Goal: Find specific page/section: Find specific page/section

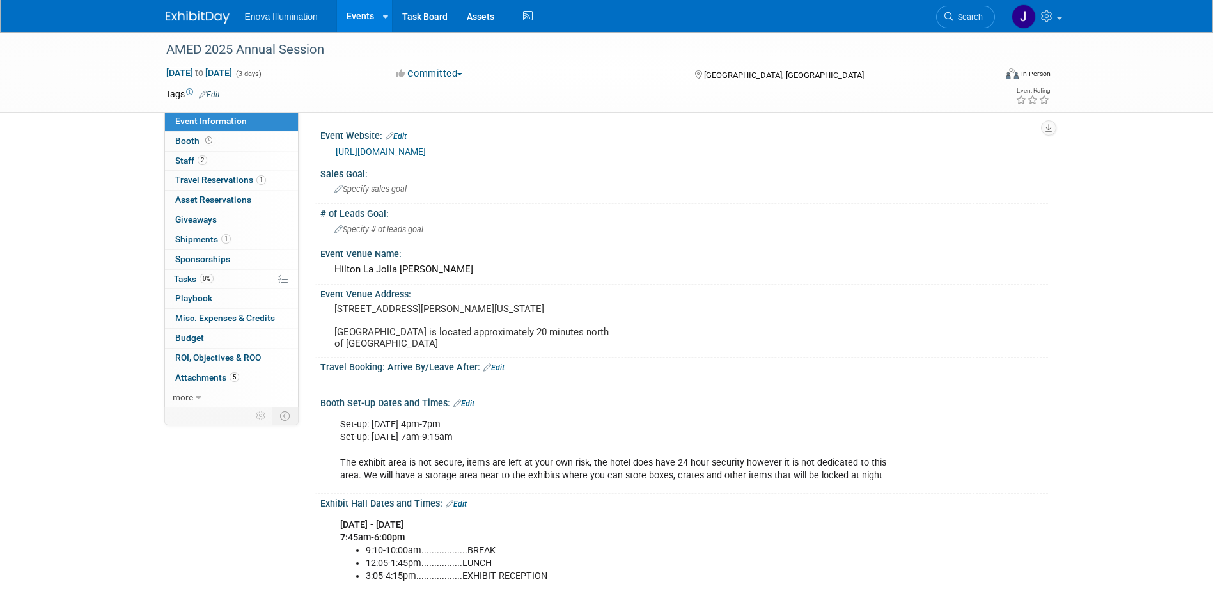
click at [219, 17] on img at bounding box center [198, 17] width 64 height 13
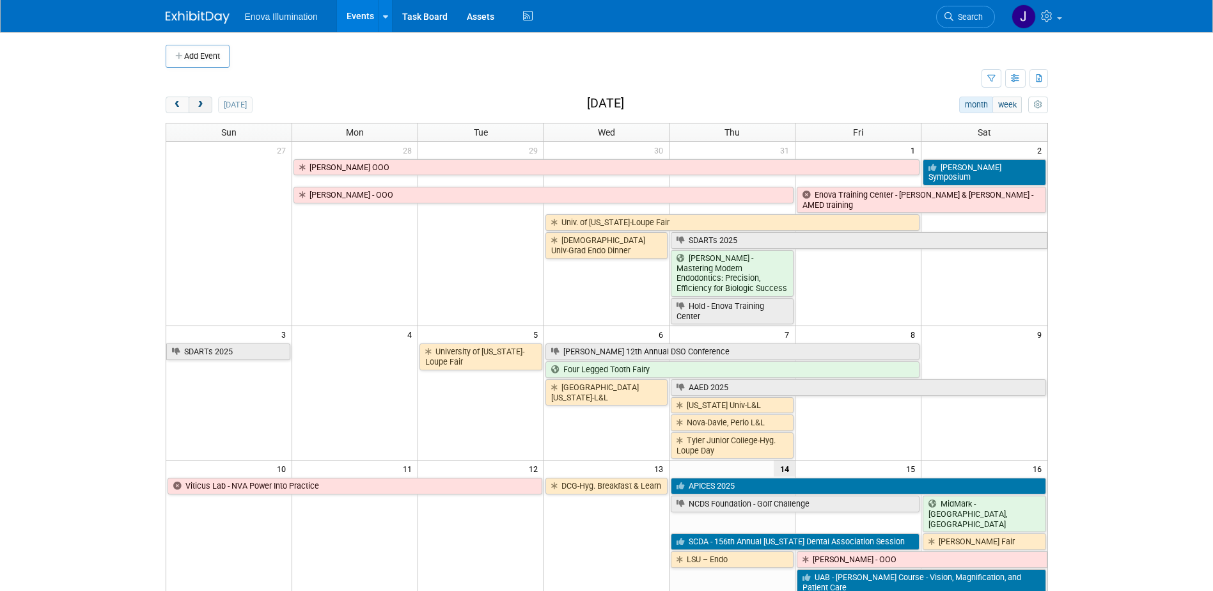
click at [207, 103] on button "next" at bounding box center [201, 105] width 24 height 17
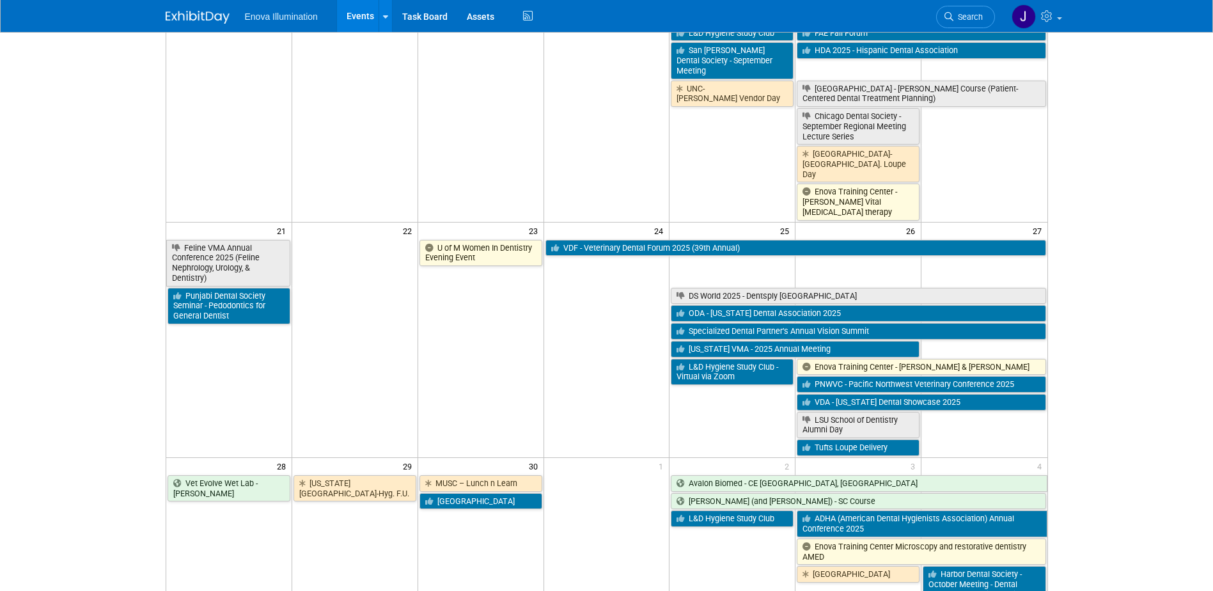
scroll to position [639, 0]
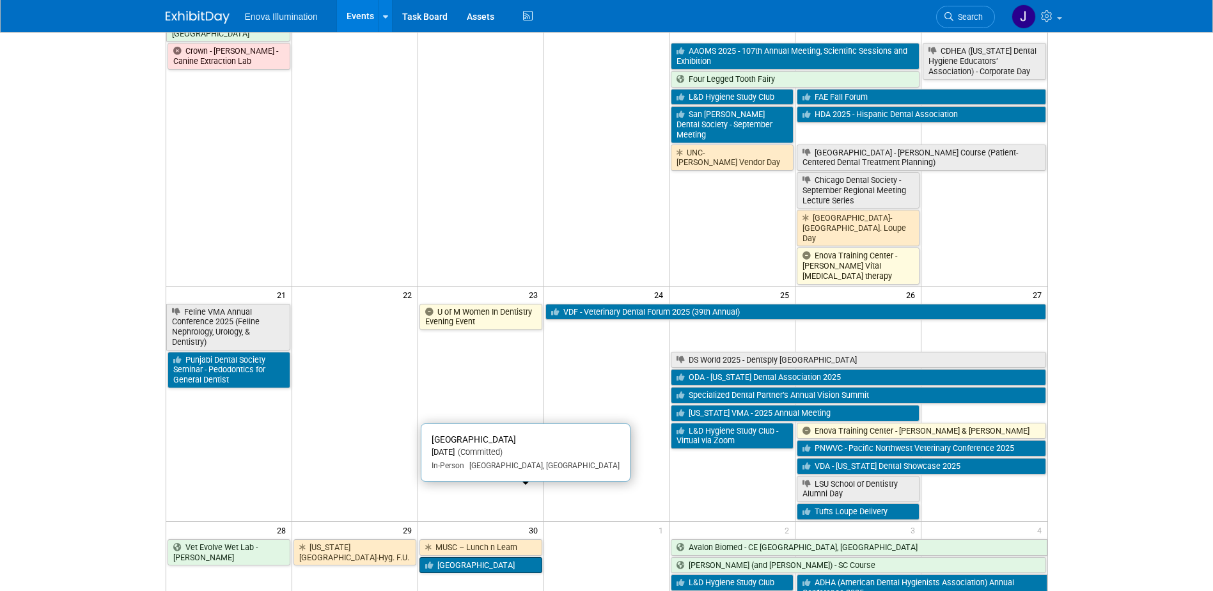
click at [451, 557] on link "[GEOGRAPHIC_DATA]" at bounding box center [480, 565] width 123 height 17
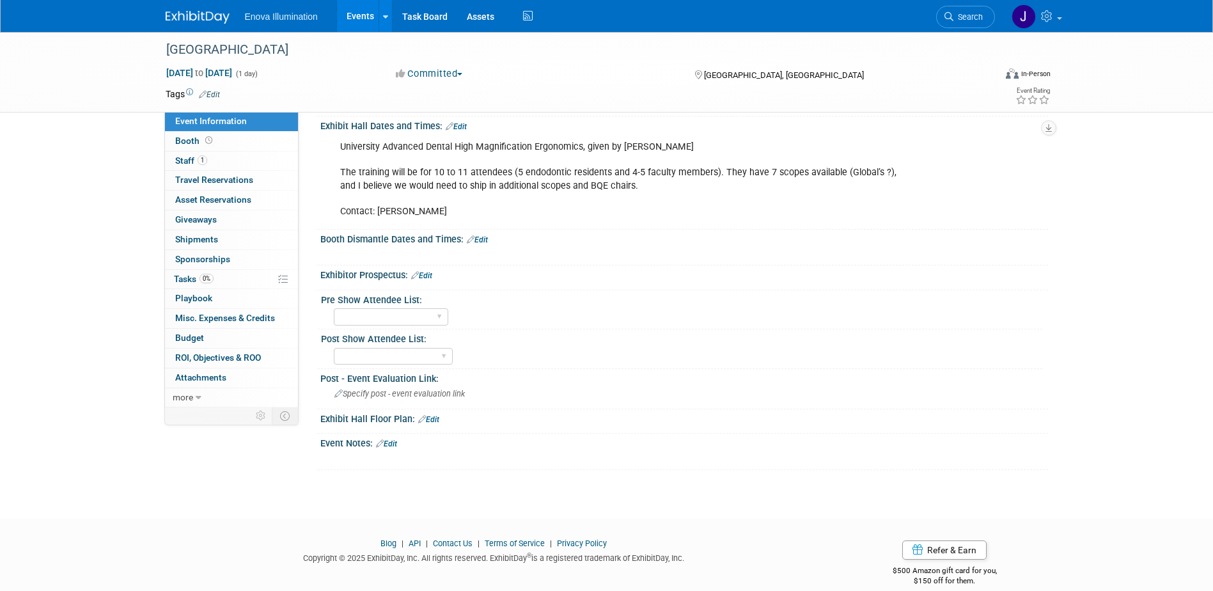
scroll to position [292, 0]
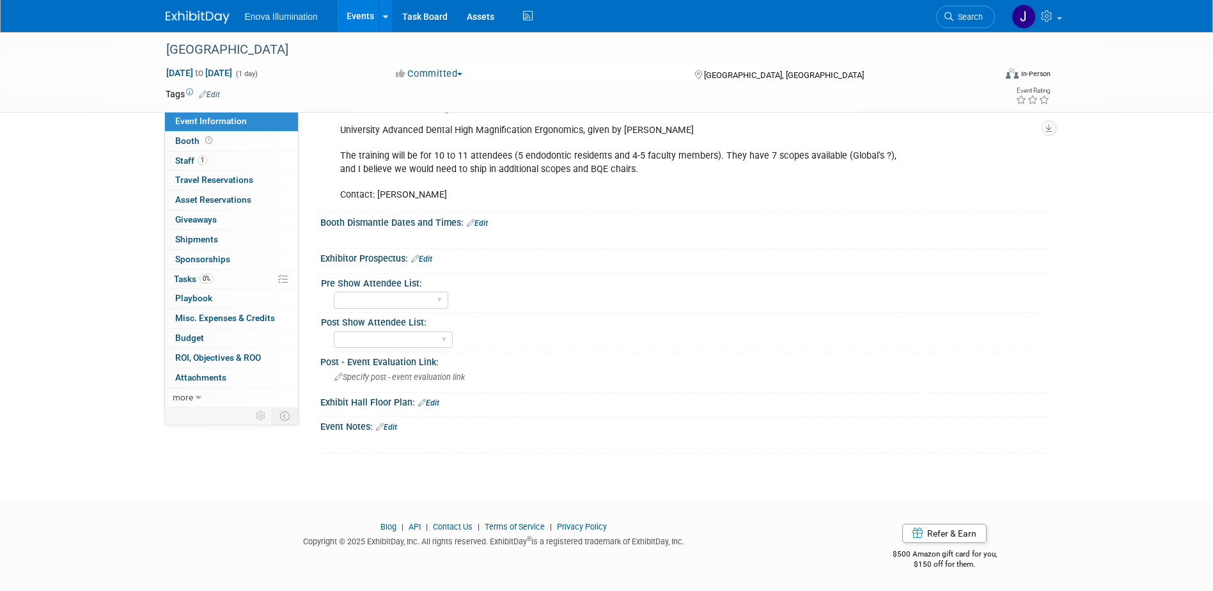
click at [206, 15] on img at bounding box center [198, 17] width 64 height 13
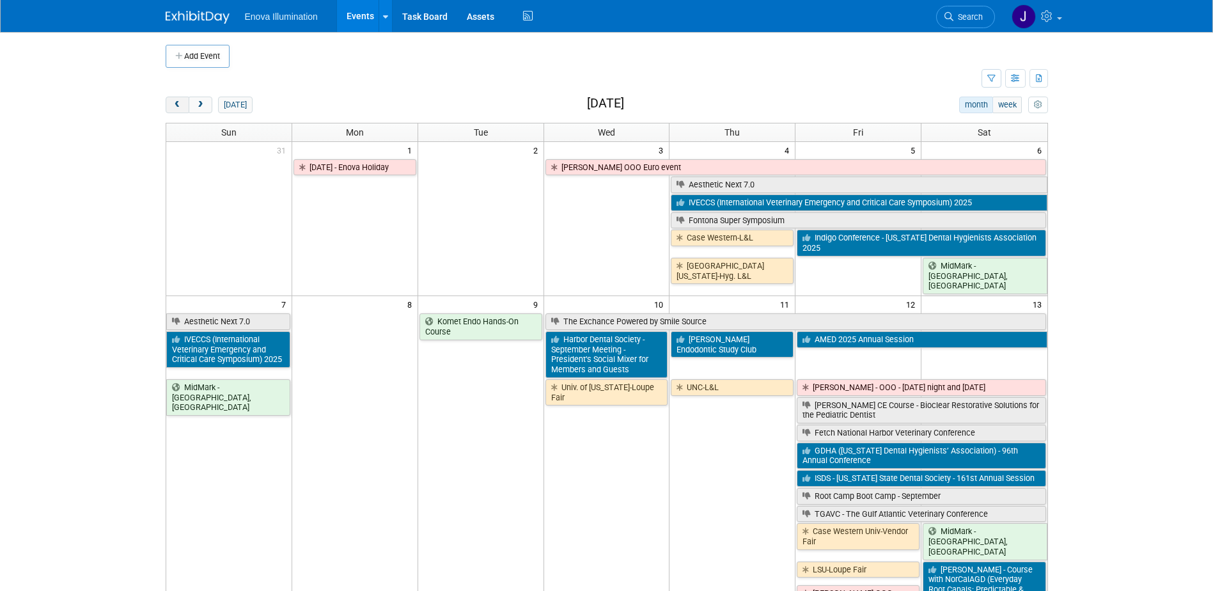
click at [176, 101] on span "prev" at bounding box center [178, 105] width 10 height 8
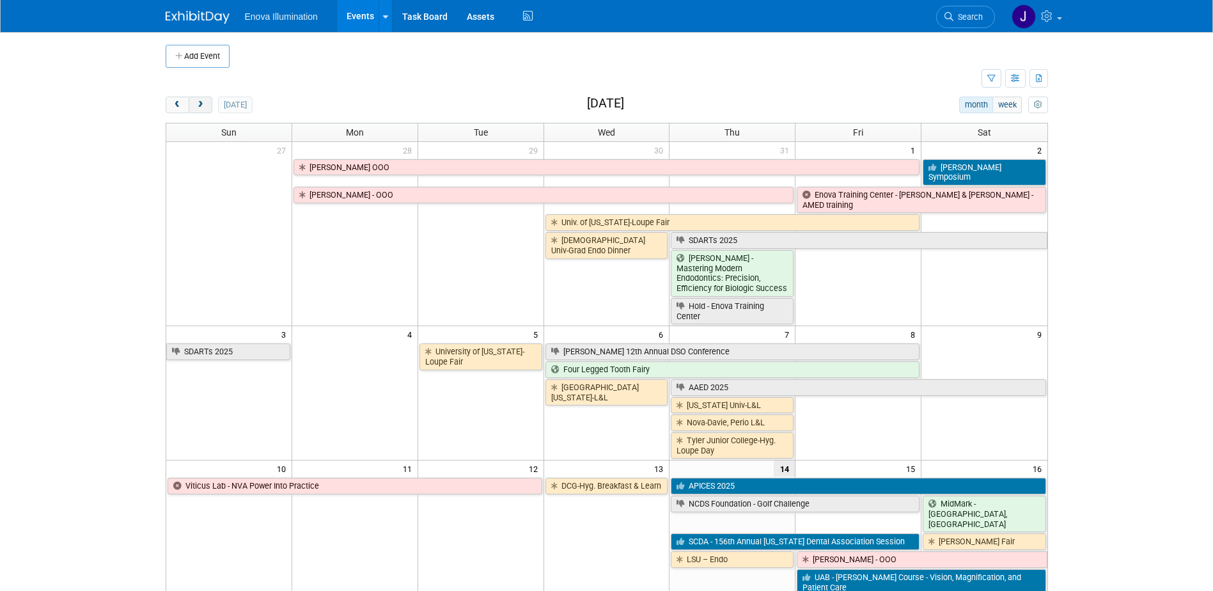
click at [202, 105] on span "next" at bounding box center [201, 105] width 10 height 8
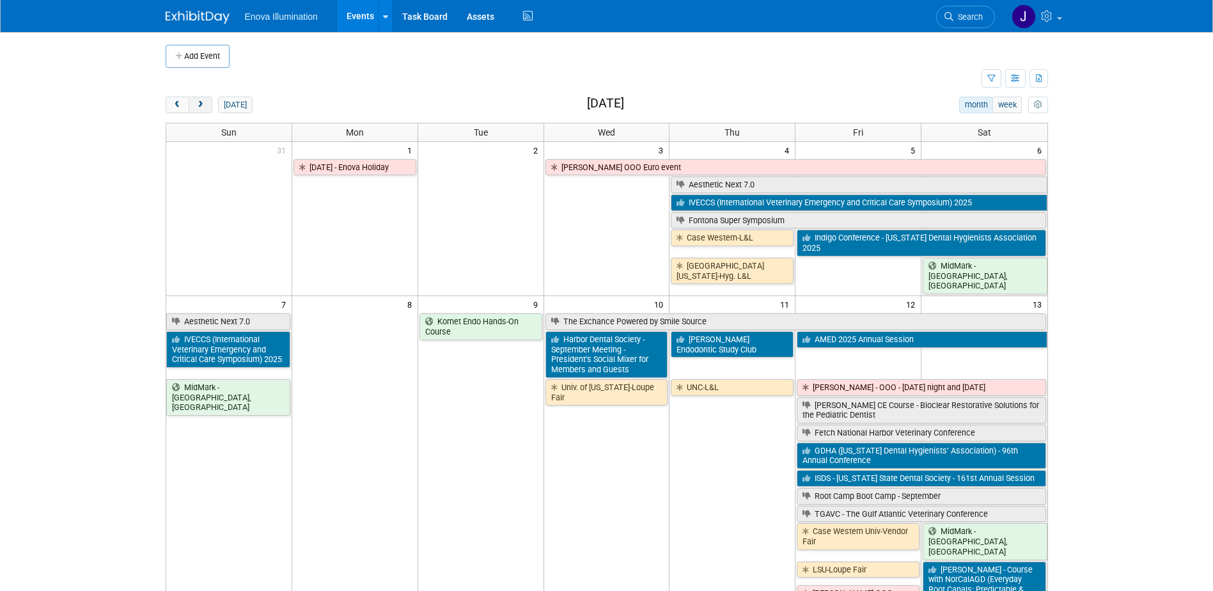
click at [197, 107] on span "next" at bounding box center [201, 105] width 10 height 8
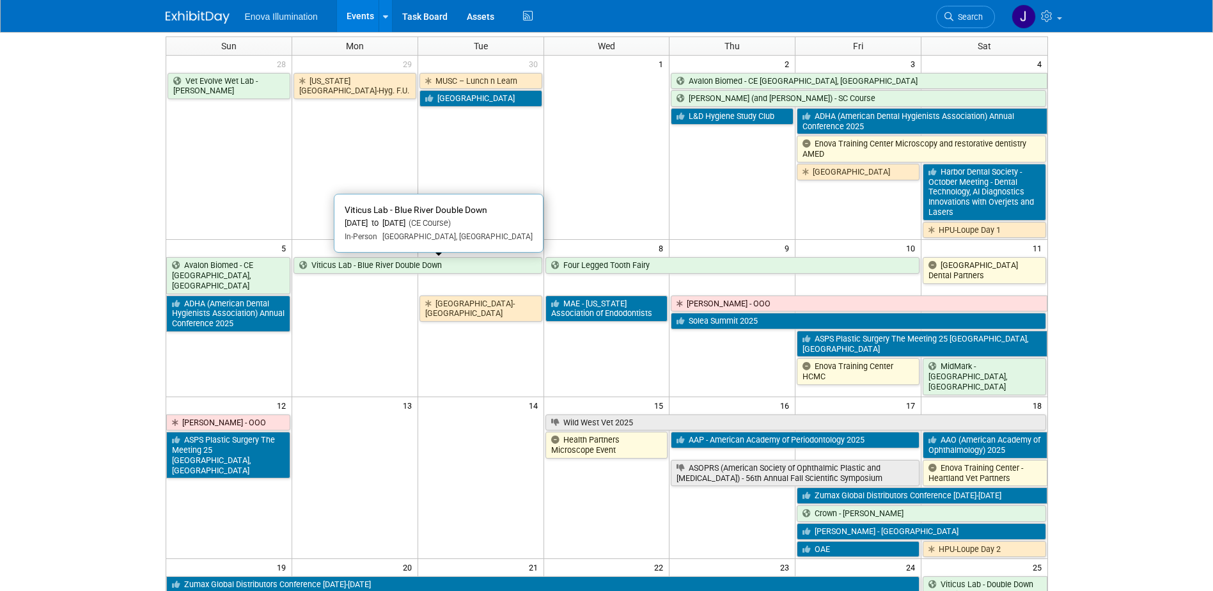
scroll to position [64, 0]
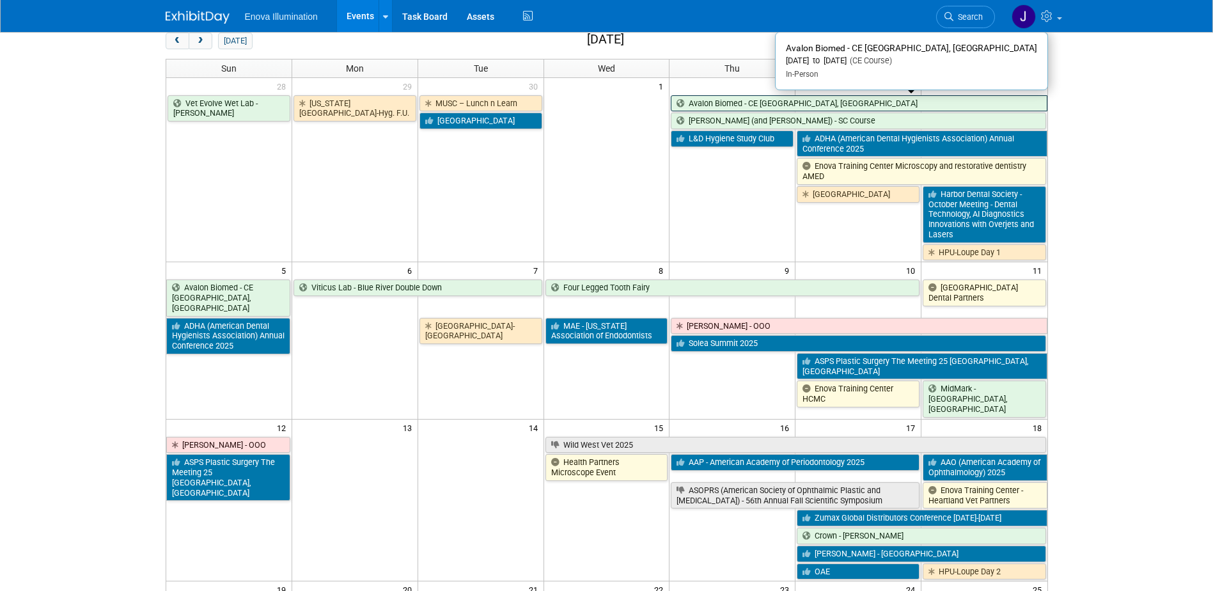
click at [713, 108] on link "Avalon Biomed - CE [GEOGRAPHIC_DATA], [GEOGRAPHIC_DATA]" at bounding box center [859, 103] width 376 height 17
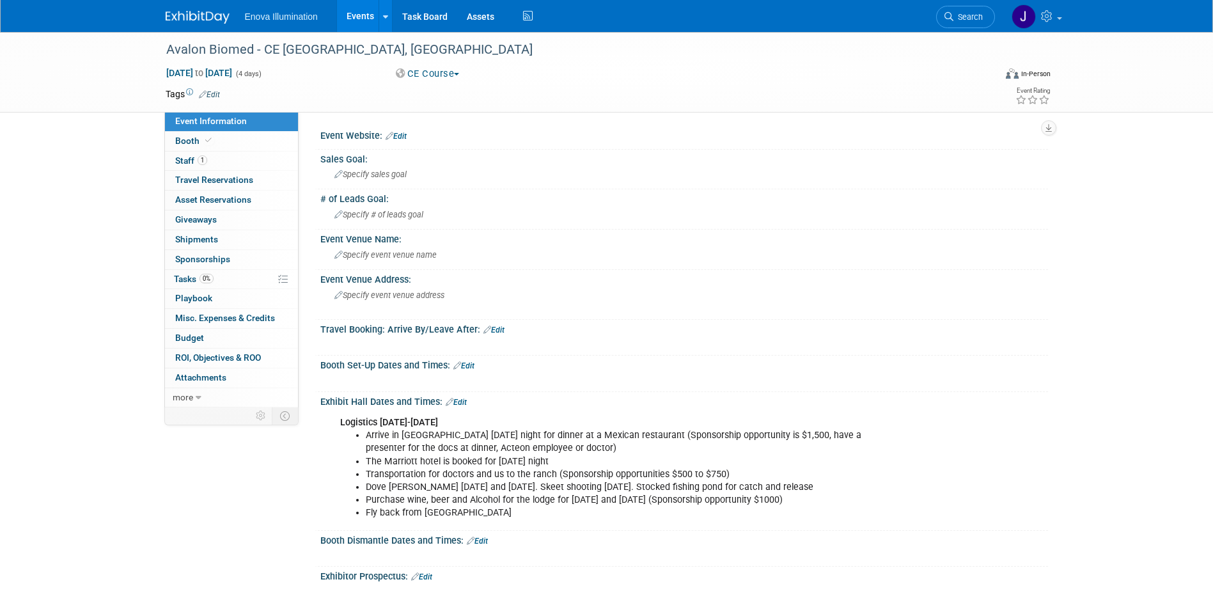
click at [201, 20] on img at bounding box center [198, 17] width 64 height 13
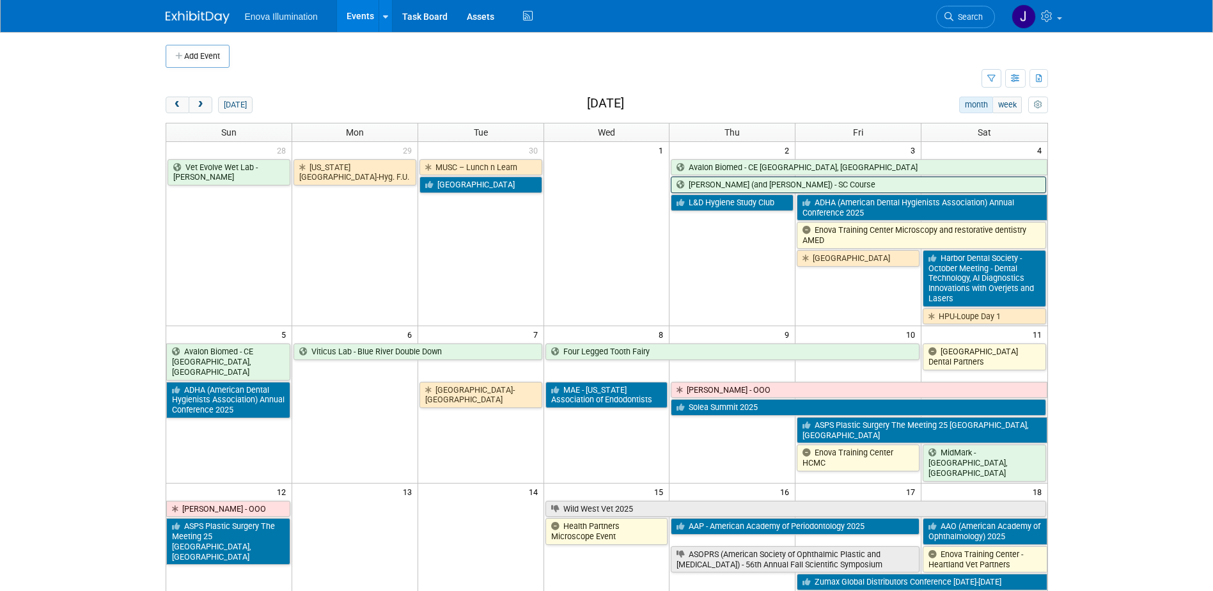
click at [758, 182] on link "[PERSON_NAME] (and [PERSON_NAME]) - SC Course" at bounding box center [858, 184] width 375 height 17
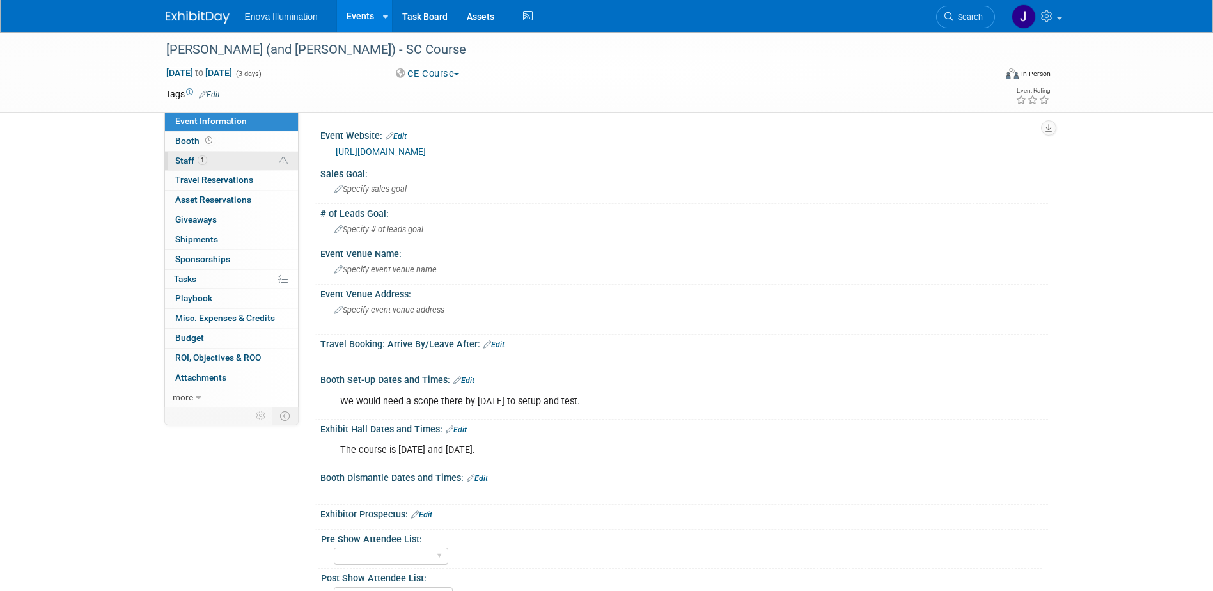
click at [242, 157] on link "1 Staff 1" at bounding box center [231, 161] width 133 height 19
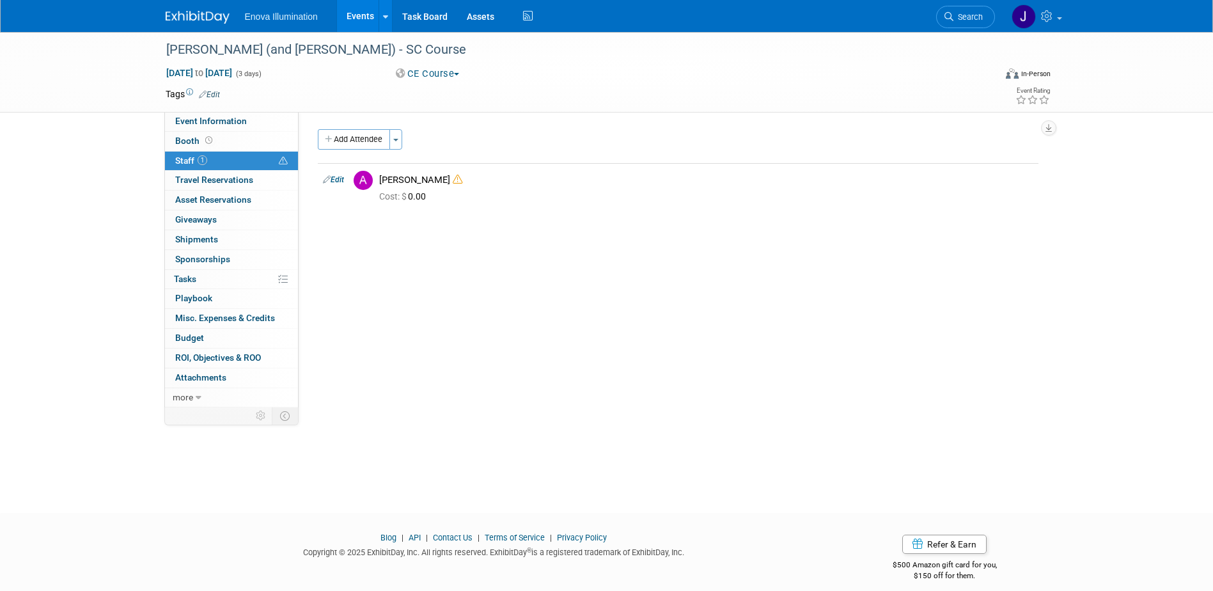
click at [217, 19] on img at bounding box center [198, 17] width 64 height 13
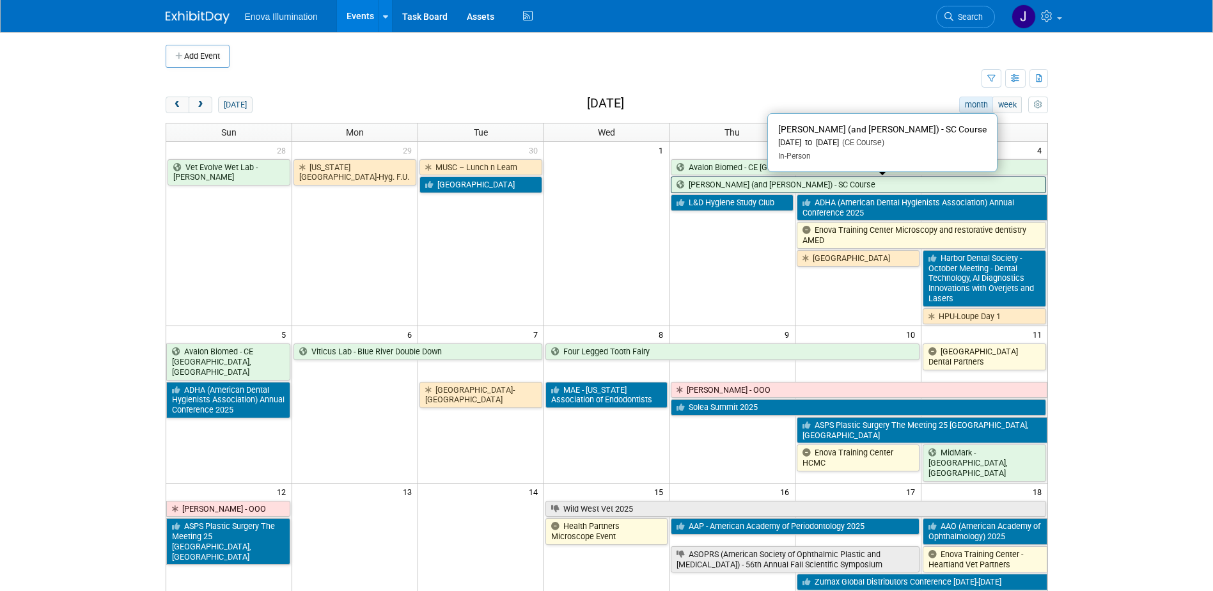
click at [722, 187] on link "[PERSON_NAME] (and [PERSON_NAME]) - SC Course" at bounding box center [858, 184] width 375 height 17
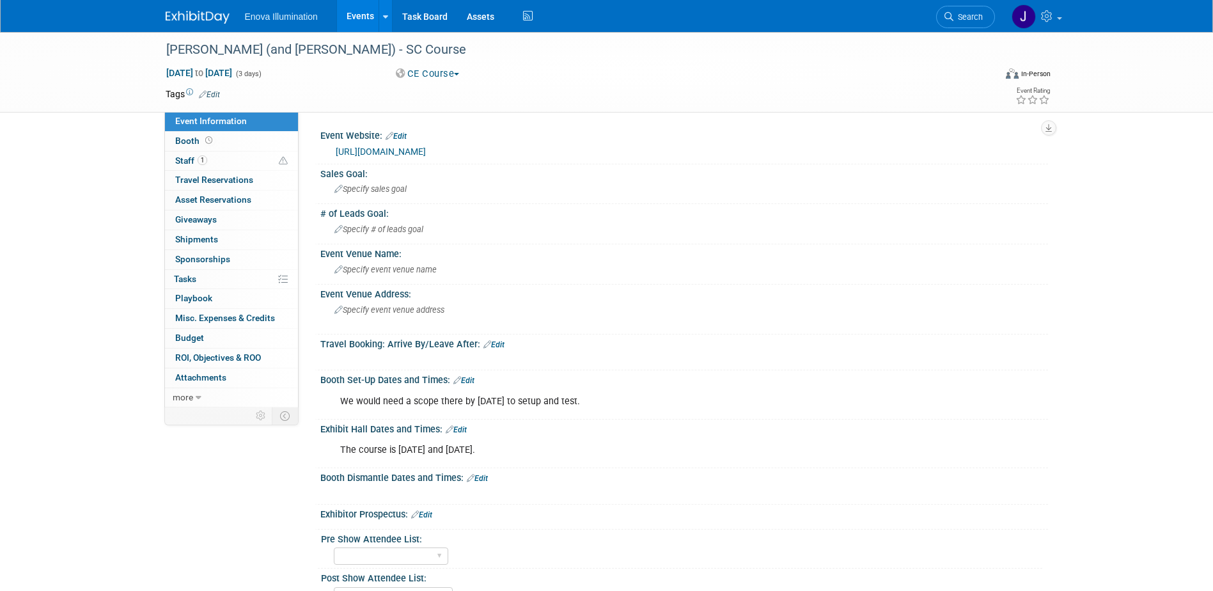
click at [208, 22] on img at bounding box center [198, 17] width 64 height 13
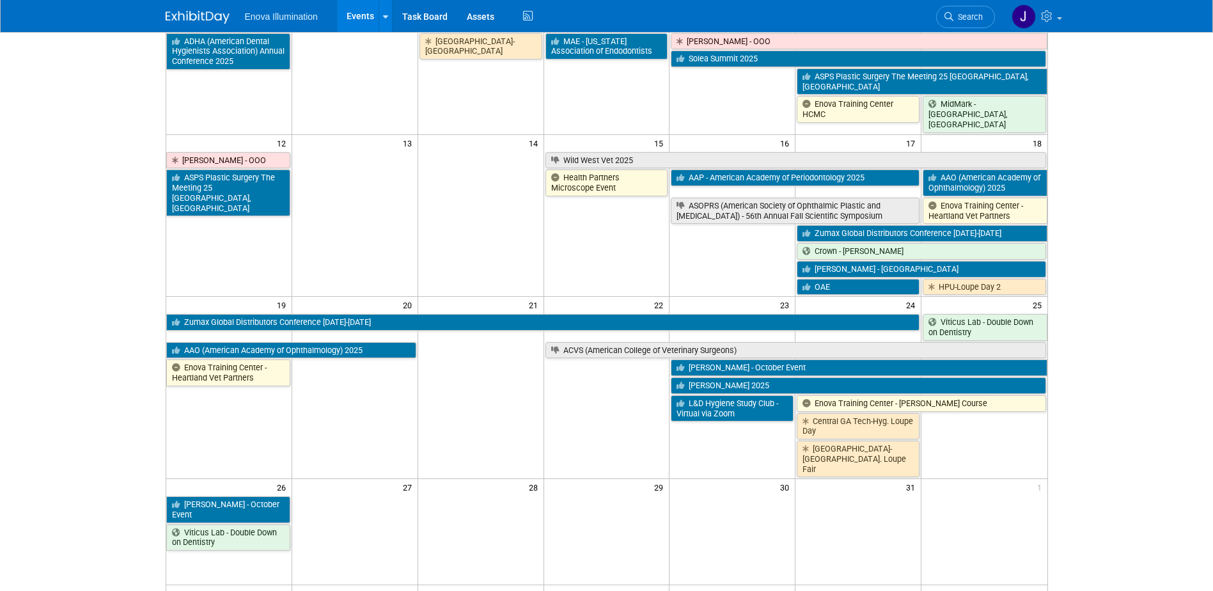
scroll to position [384, 0]
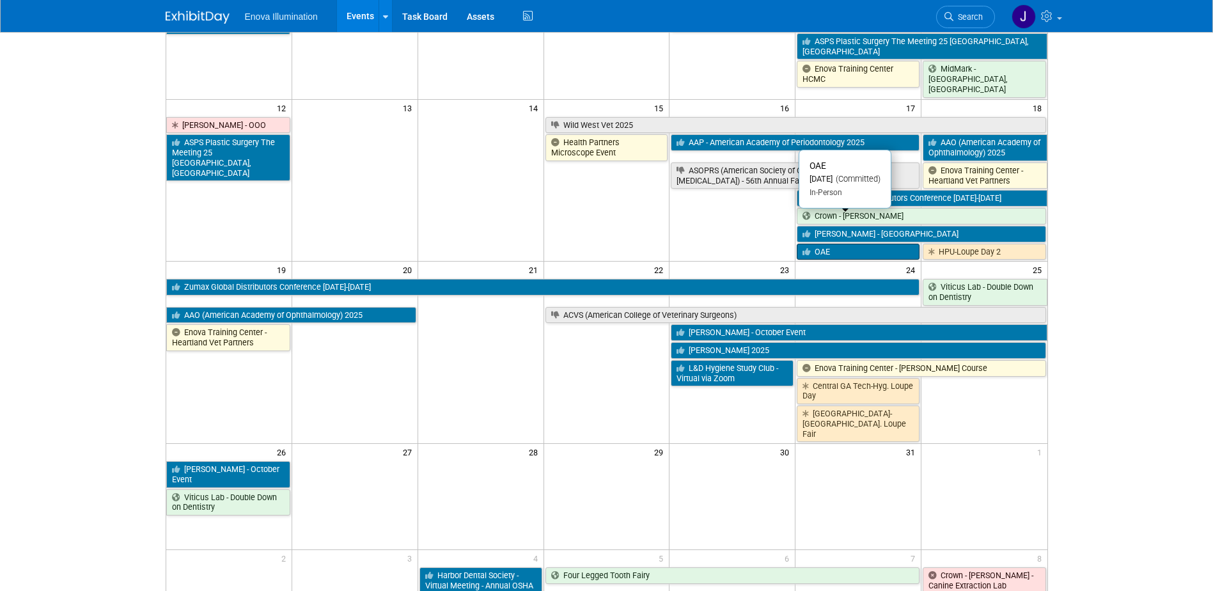
click at [817, 244] on link "OAE" at bounding box center [858, 252] width 123 height 17
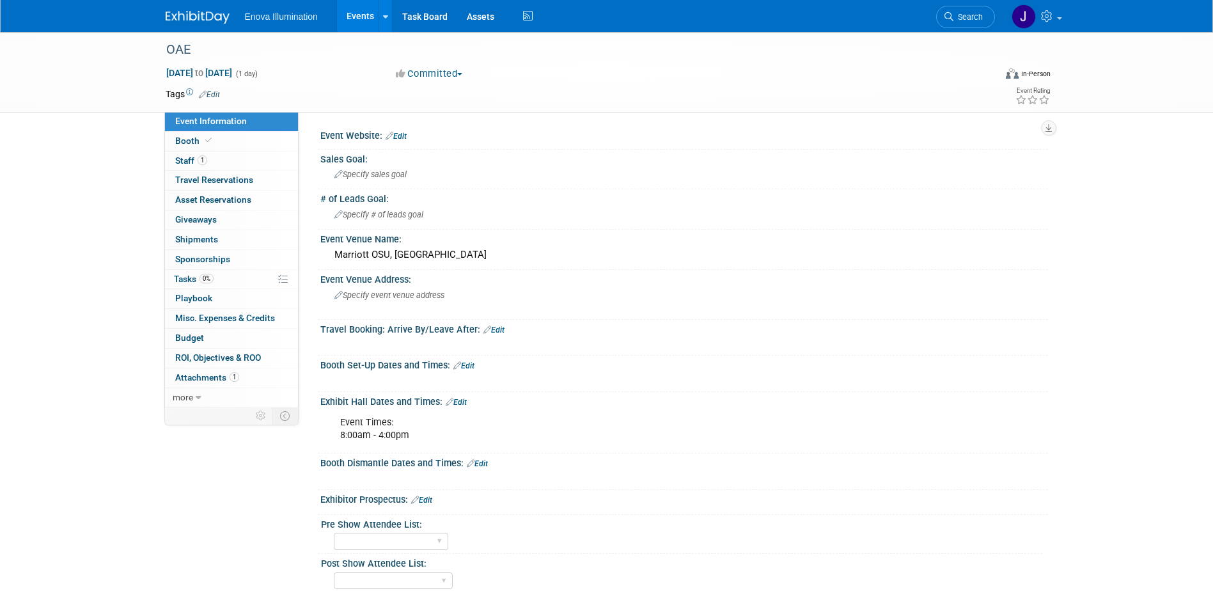
click at [201, 10] on link at bounding box center [205, 11] width 79 height 10
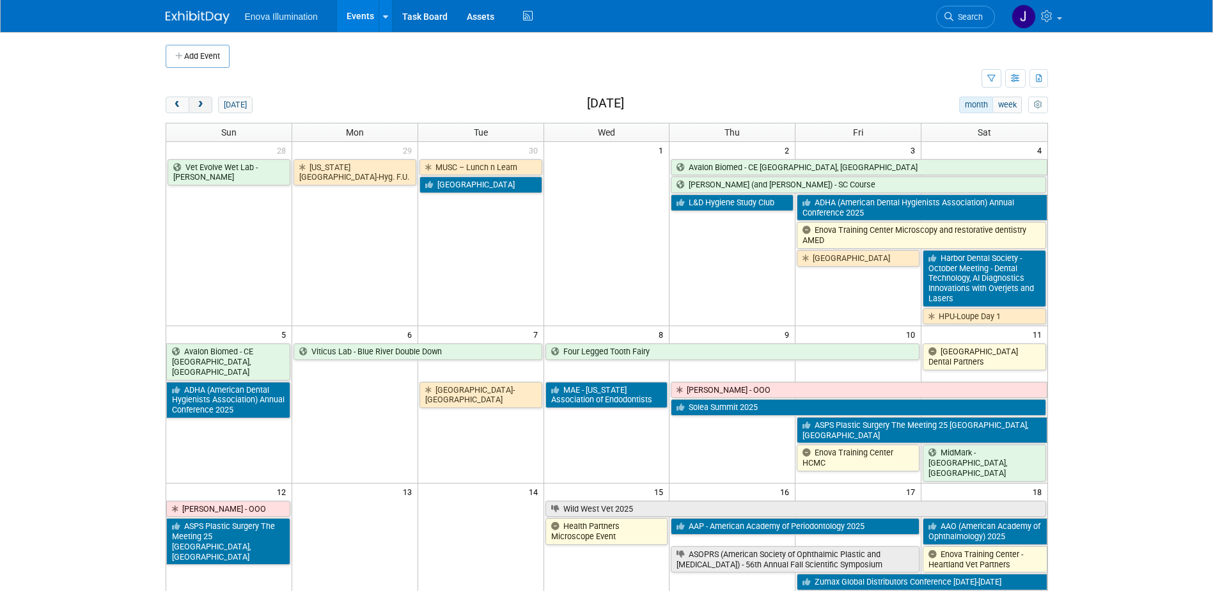
click at [204, 105] on span "next" at bounding box center [201, 105] width 10 height 8
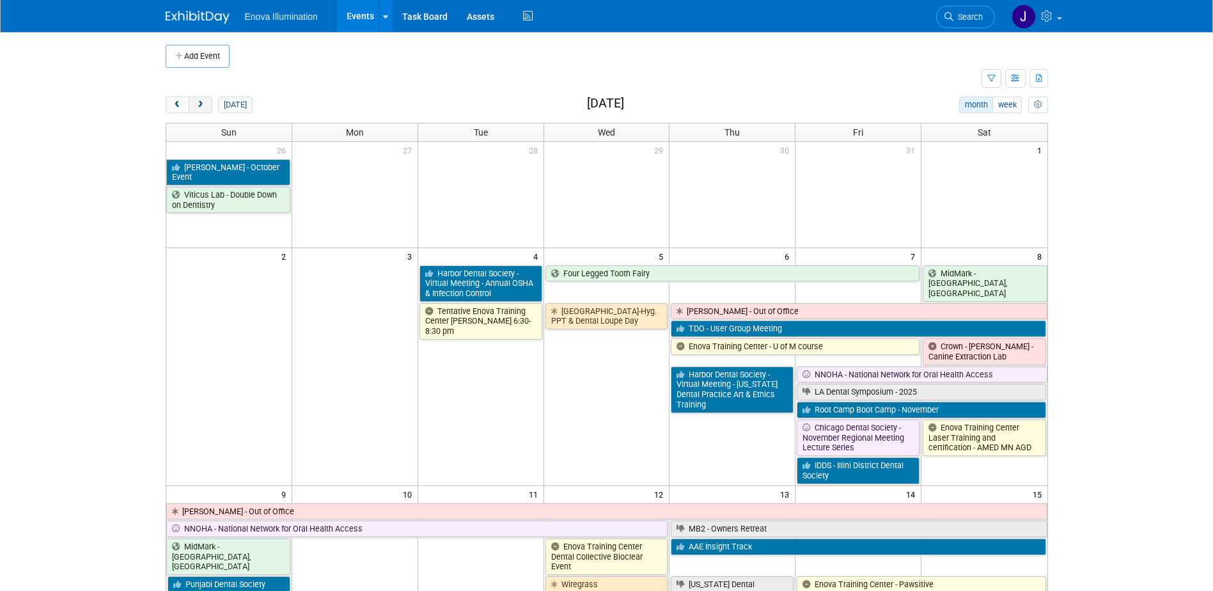
click at [205, 105] on button "next" at bounding box center [201, 105] width 24 height 17
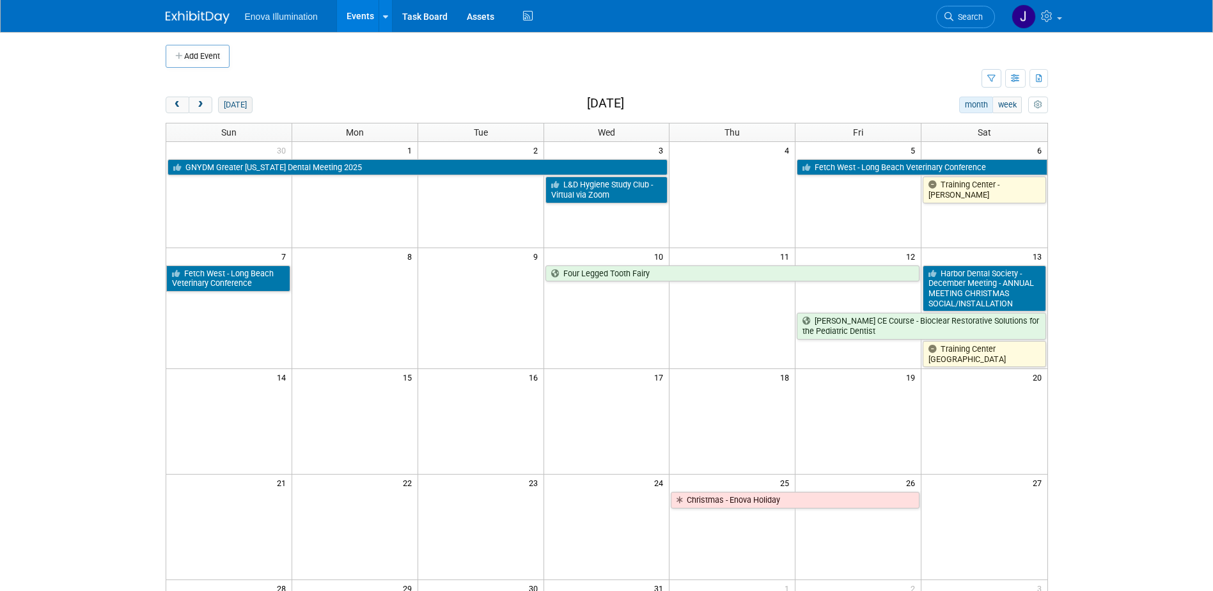
click at [240, 98] on button "today" at bounding box center [235, 105] width 34 height 17
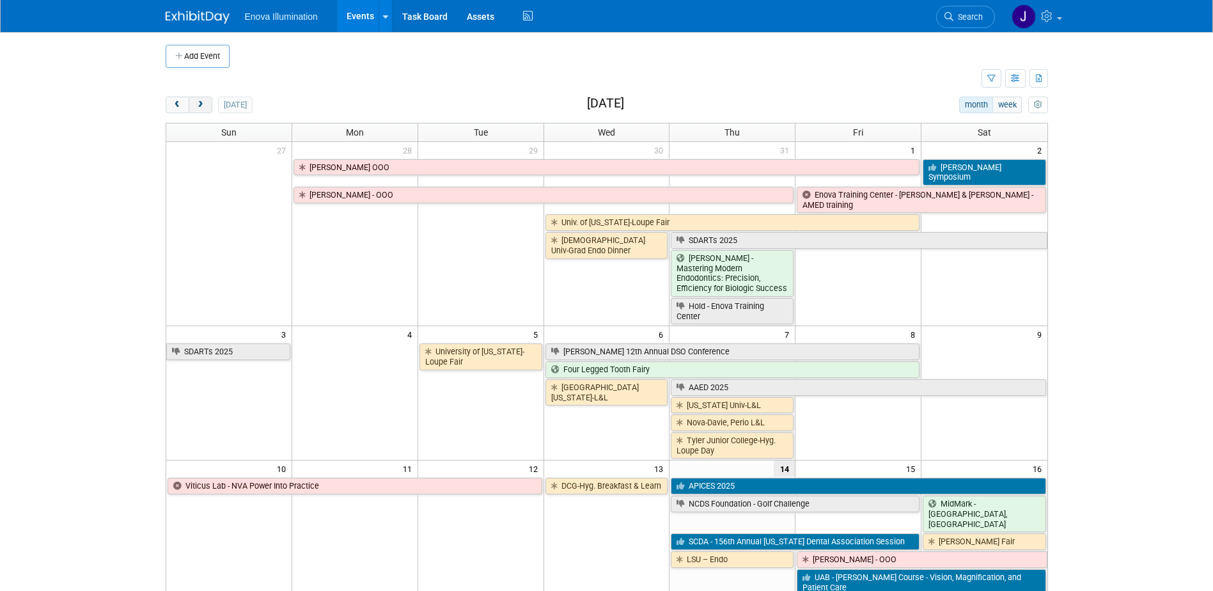
click at [201, 107] on span "next" at bounding box center [201, 105] width 10 height 8
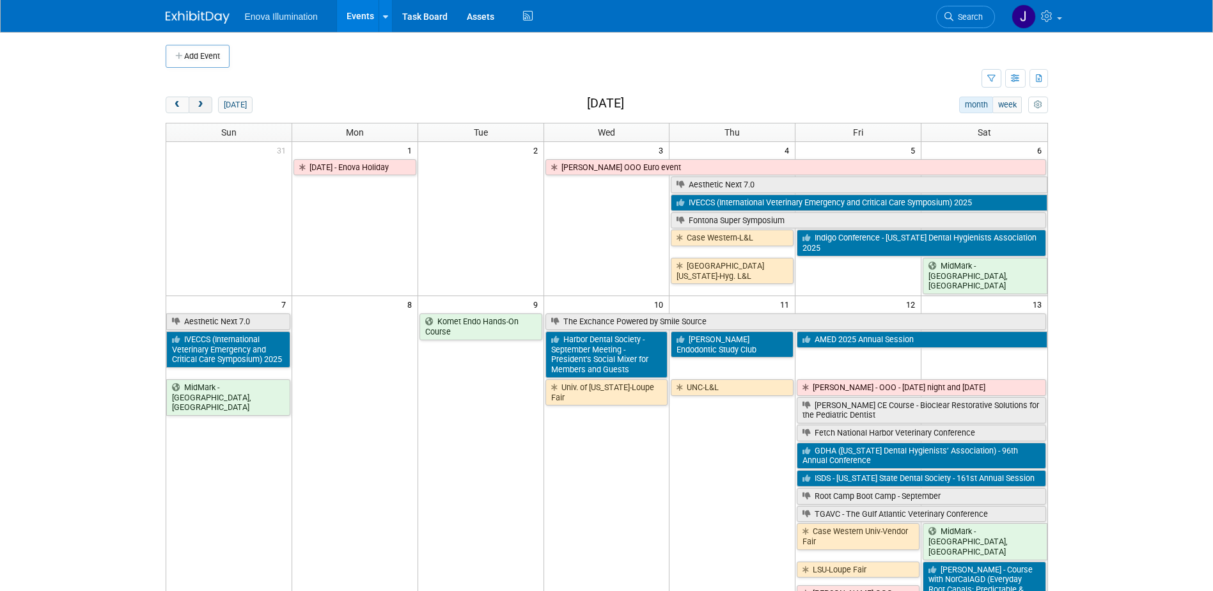
click at [201, 104] on span "next" at bounding box center [201, 105] width 10 height 8
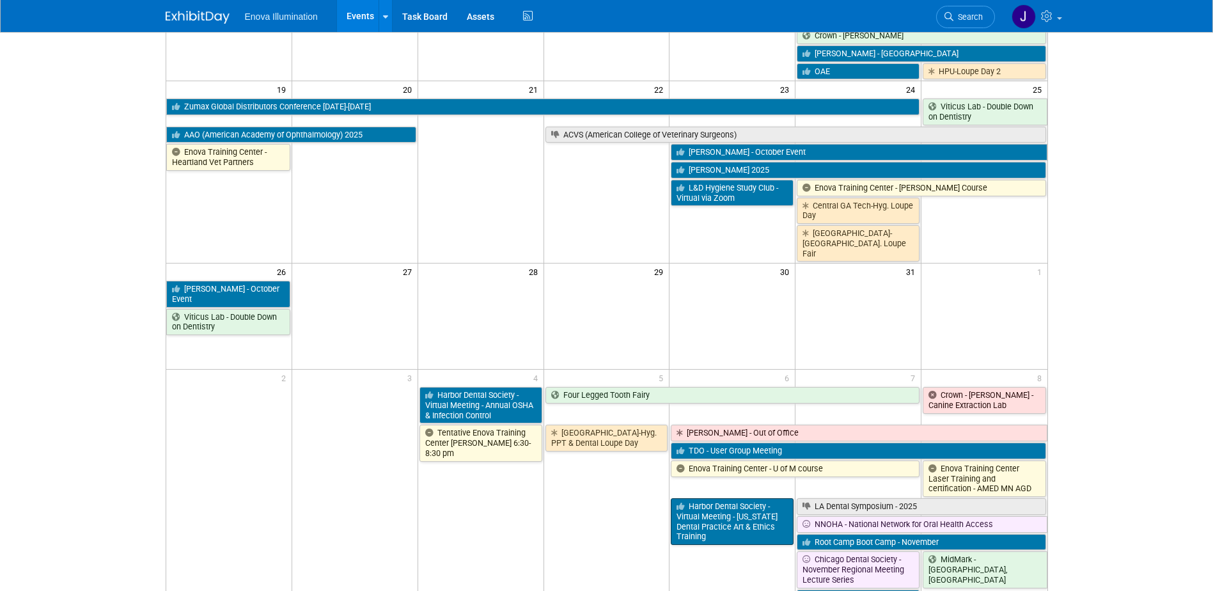
scroll to position [575, 0]
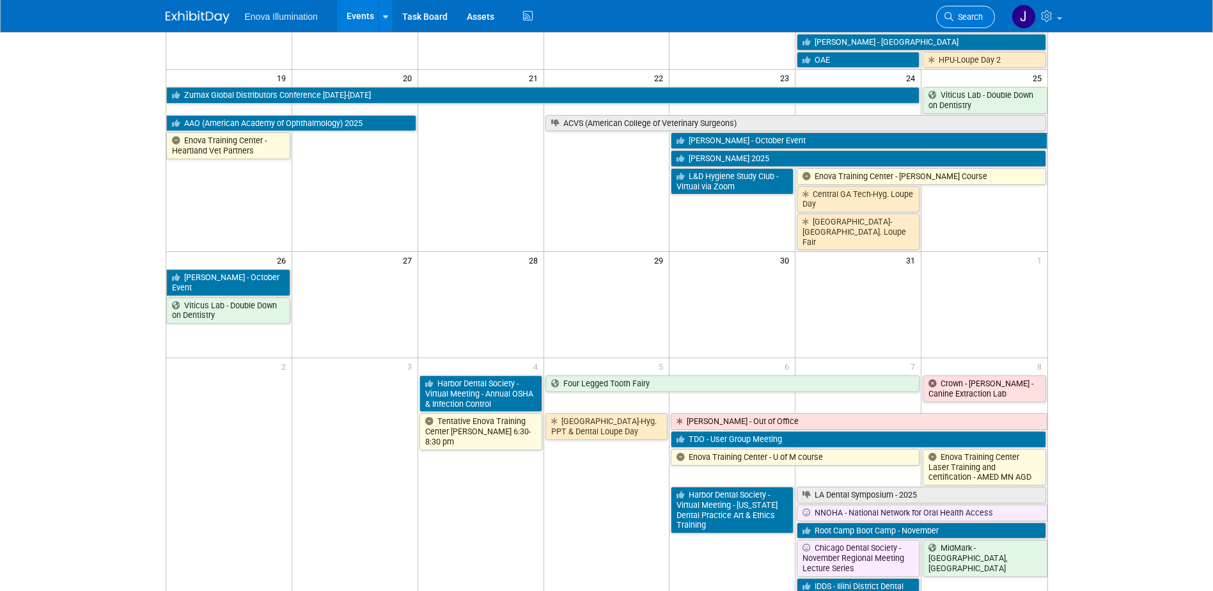
click at [982, 12] on link "Search" at bounding box center [965, 17] width 59 height 22
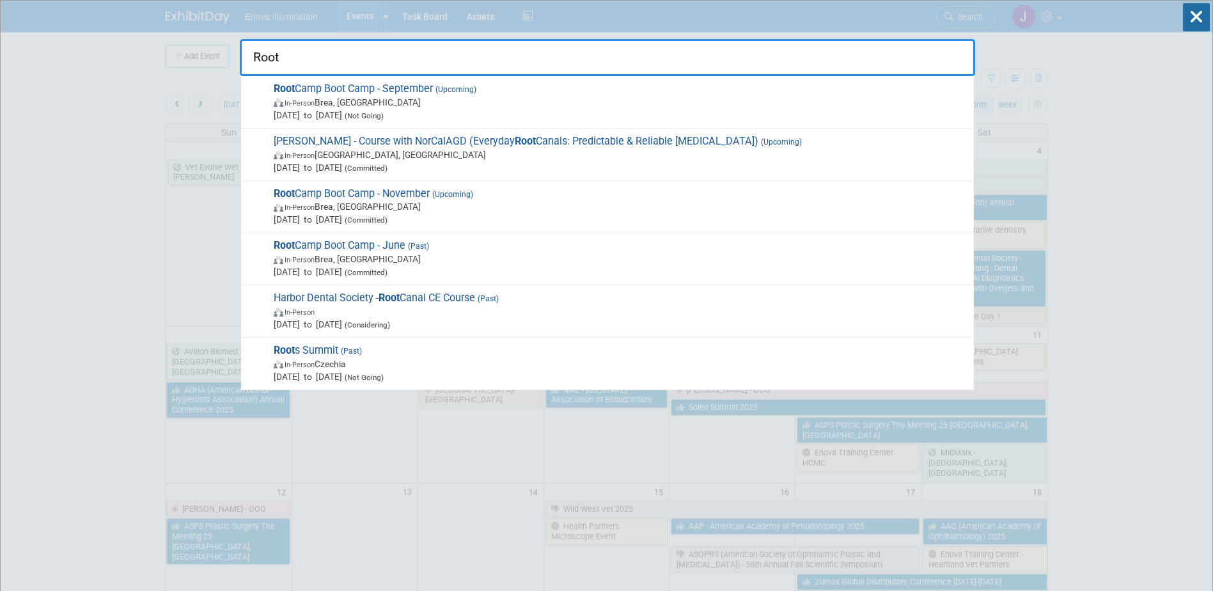
type input "Root"
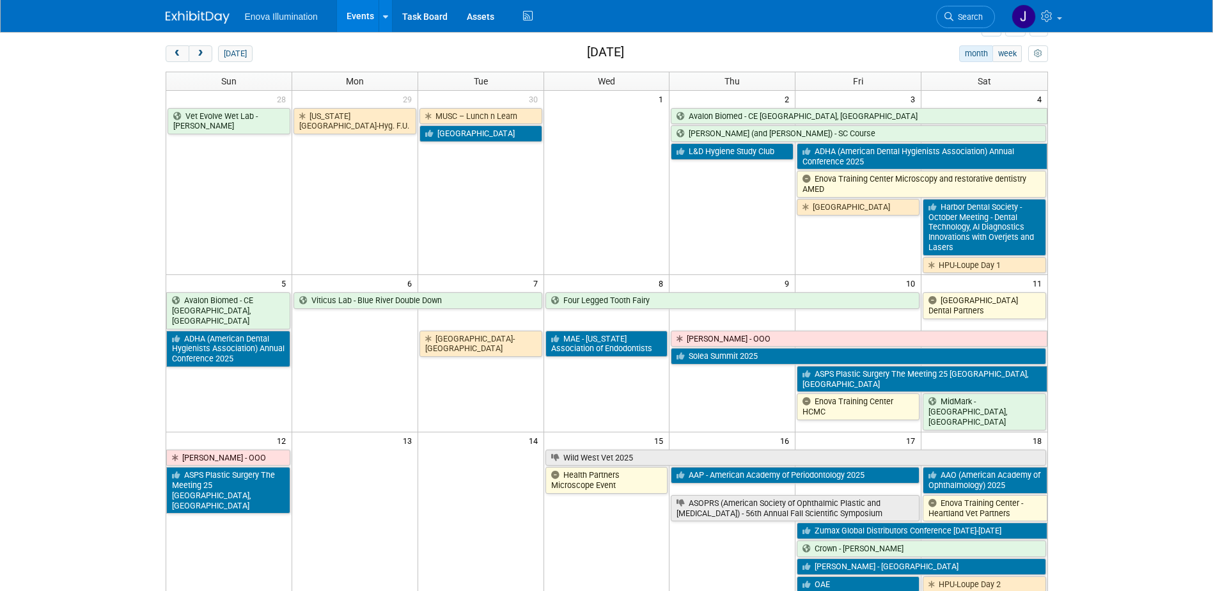
scroll to position [50, 0]
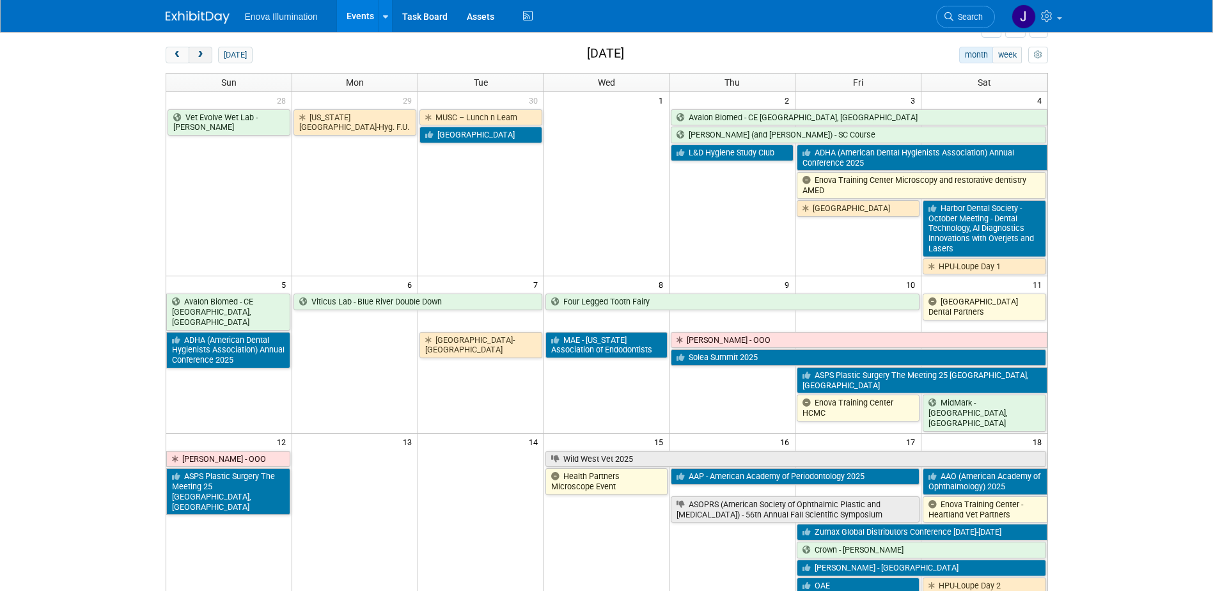
click at [206, 59] on button "next" at bounding box center [201, 55] width 24 height 17
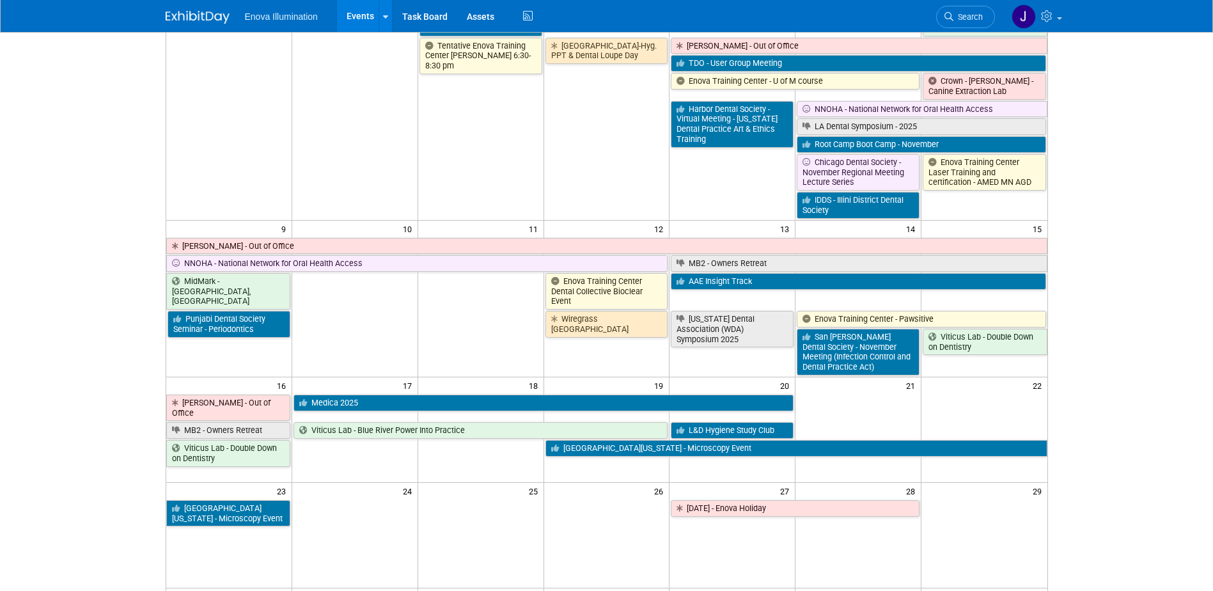
scroll to position [178, 0]
